Goal: Navigation & Orientation: Find specific page/section

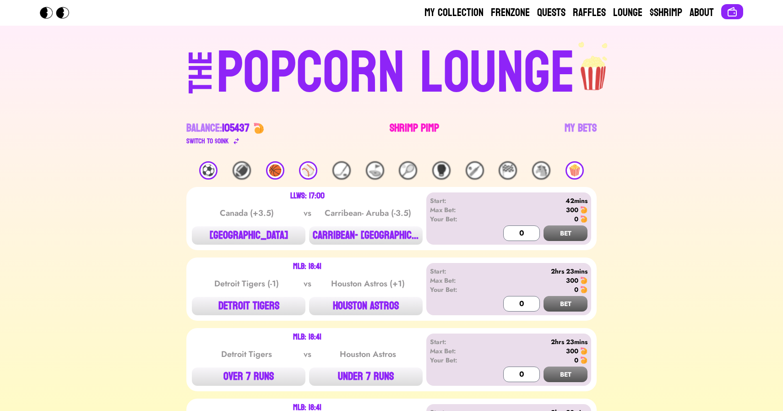
click at [410, 132] on link "Shrimp Pimp" at bounding box center [414, 134] width 49 height 26
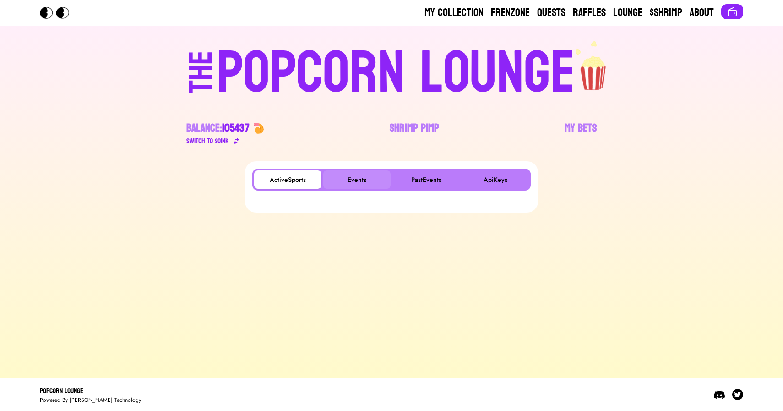
click at [351, 174] on button "Events" at bounding box center [356, 179] width 67 height 18
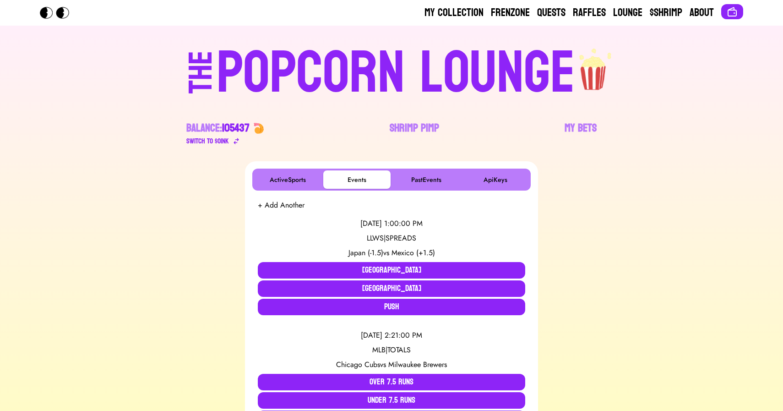
click at [435, 71] on div "POPCORN LOUNGE" at bounding box center [396, 73] width 358 height 59
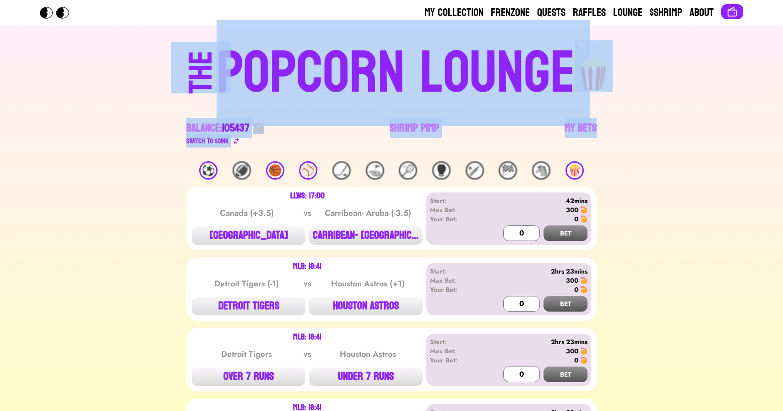
drag, startPoint x: 105, startPoint y: 70, endPoint x: 637, endPoint y: 145, distance: 536.7
click at [637, 145] on div "THE POPCORN LOUNGE Balance: 105437 Switch to $ OINK Shrimp Pimp My Bets" at bounding box center [391, 93] width 586 height 135
